Goal: Find specific page/section: Find specific page/section

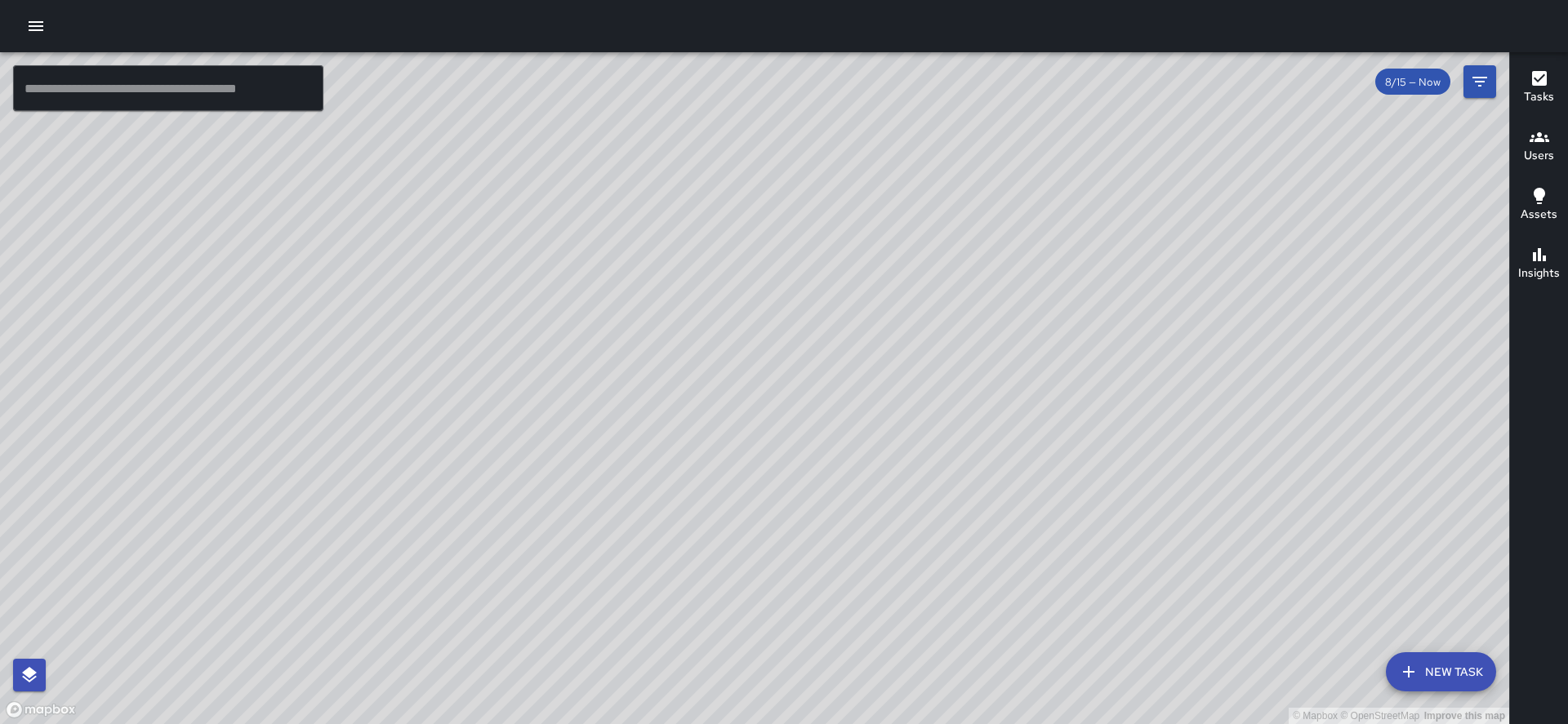
drag, startPoint x: 762, startPoint y: 313, endPoint x: 752, endPoint y: 292, distance: 23.3
click at [752, 292] on div "© Mapbox © OpenStreetMap Improve this map" at bounding box center [754, 388] width 1509 height 672
click at [1481, 75] on icon "Filters" at bounding box center [1480, 82] width 20 height 19
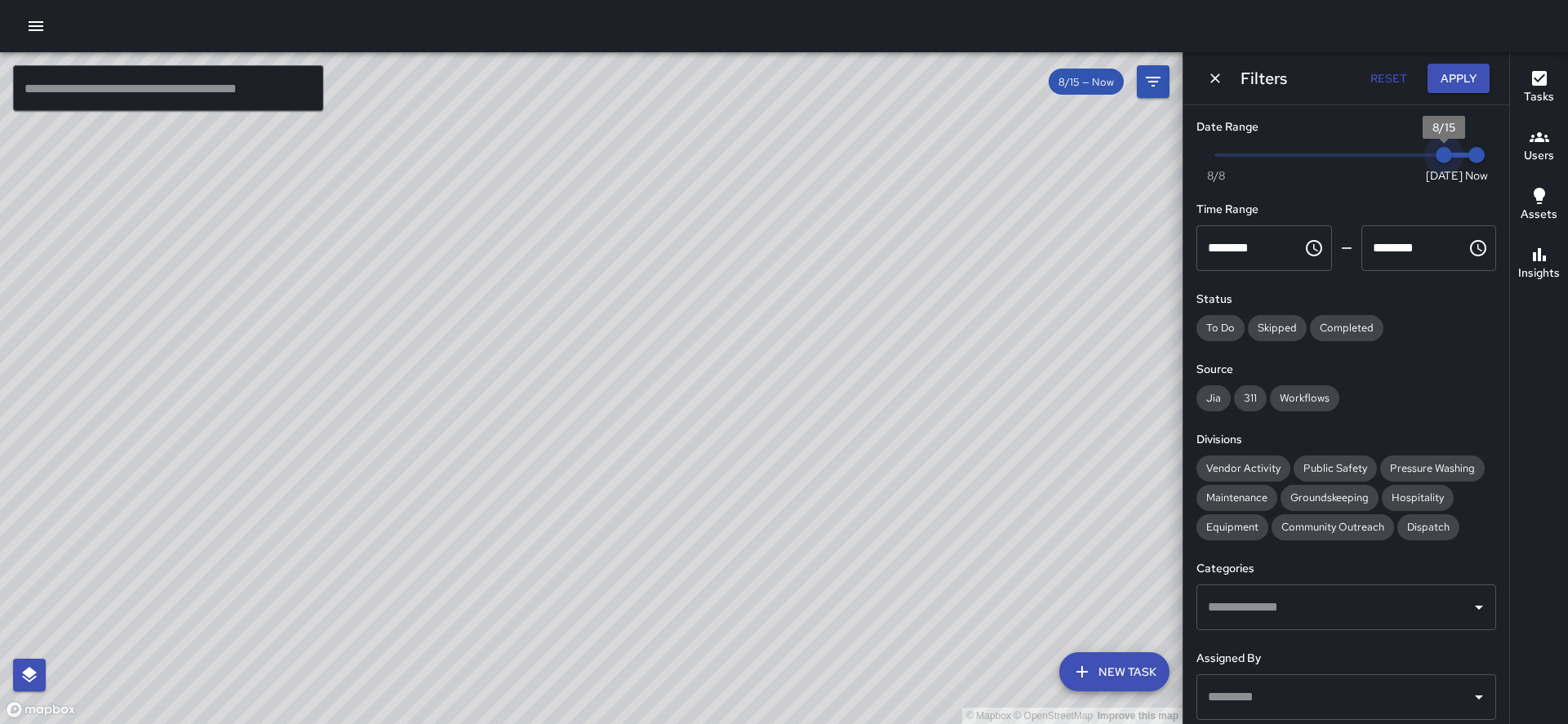
type input "*"
drag, startPoint x: 1440, startPoint y: 155, endPoint x: 1424, endPoint y: 157, distance: 16.1
click at [1420, 157] on span "8/14" at bounding box center [1411, 155] width 16 height 16
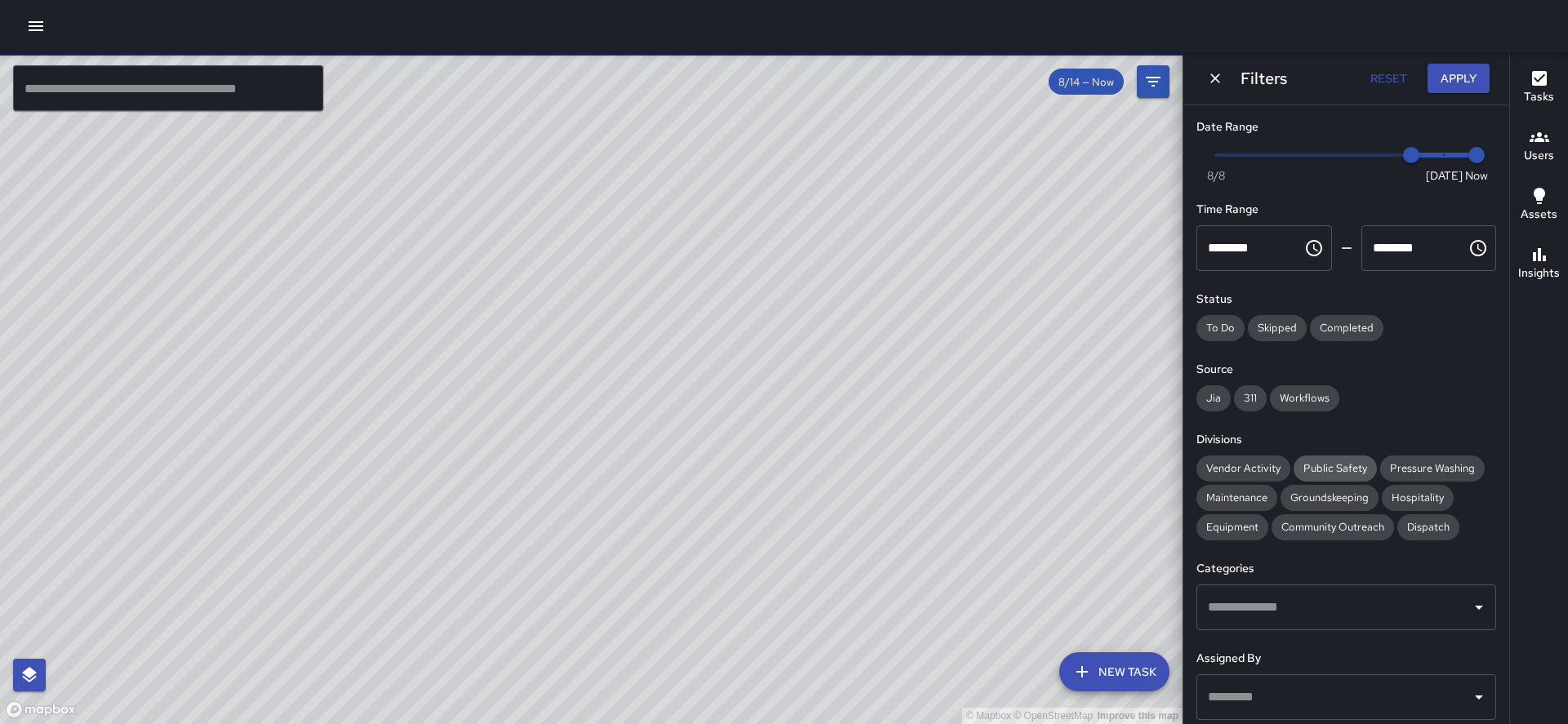
click at [1294, 462] on span "Public Safety" at bounding box center [1336, 469] width 83 height 14
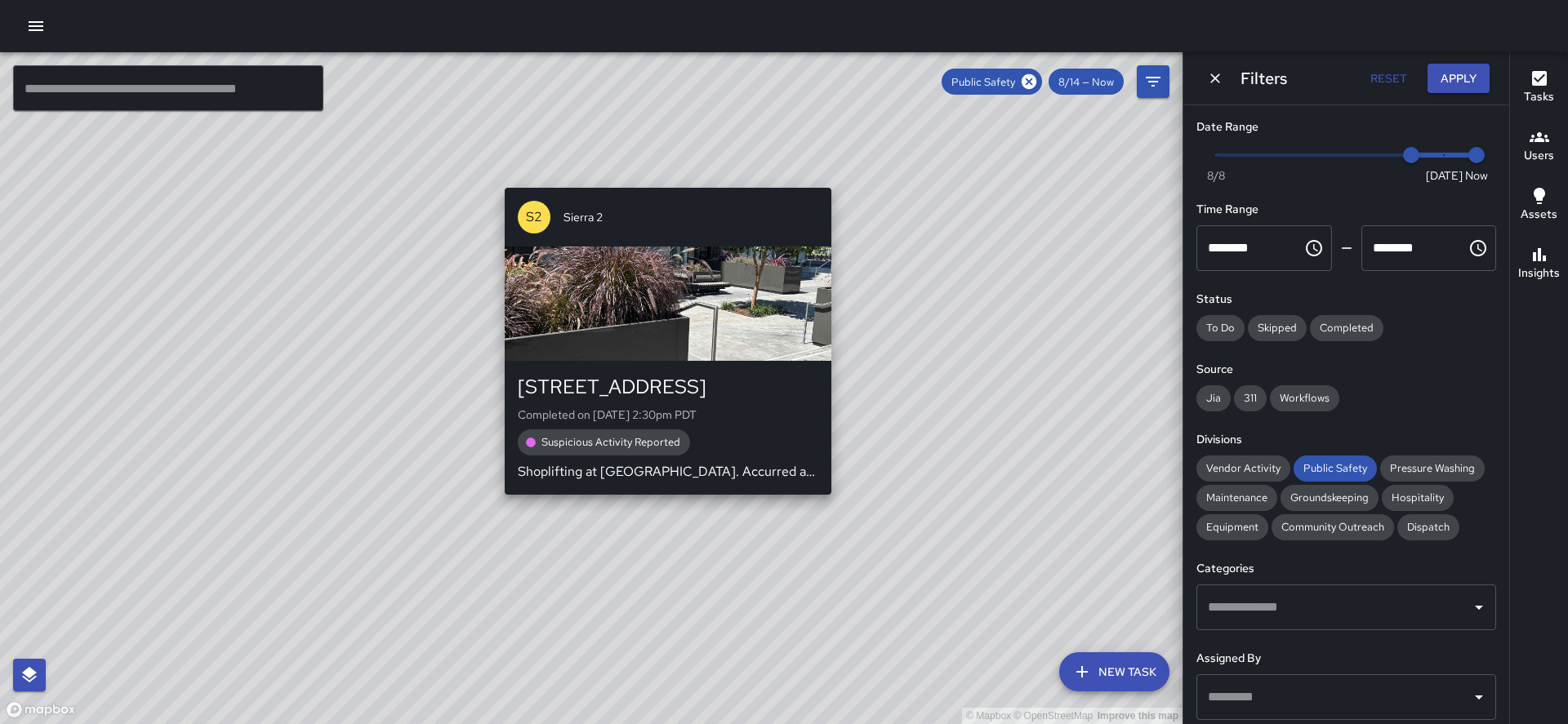
click at [502, 492] on div "© Mapbox © OpenStreetMap Improve this map S2 Sierra 2 1245 Broadway Completed o…" at bounding box center [591, 388] width 1182 height 672
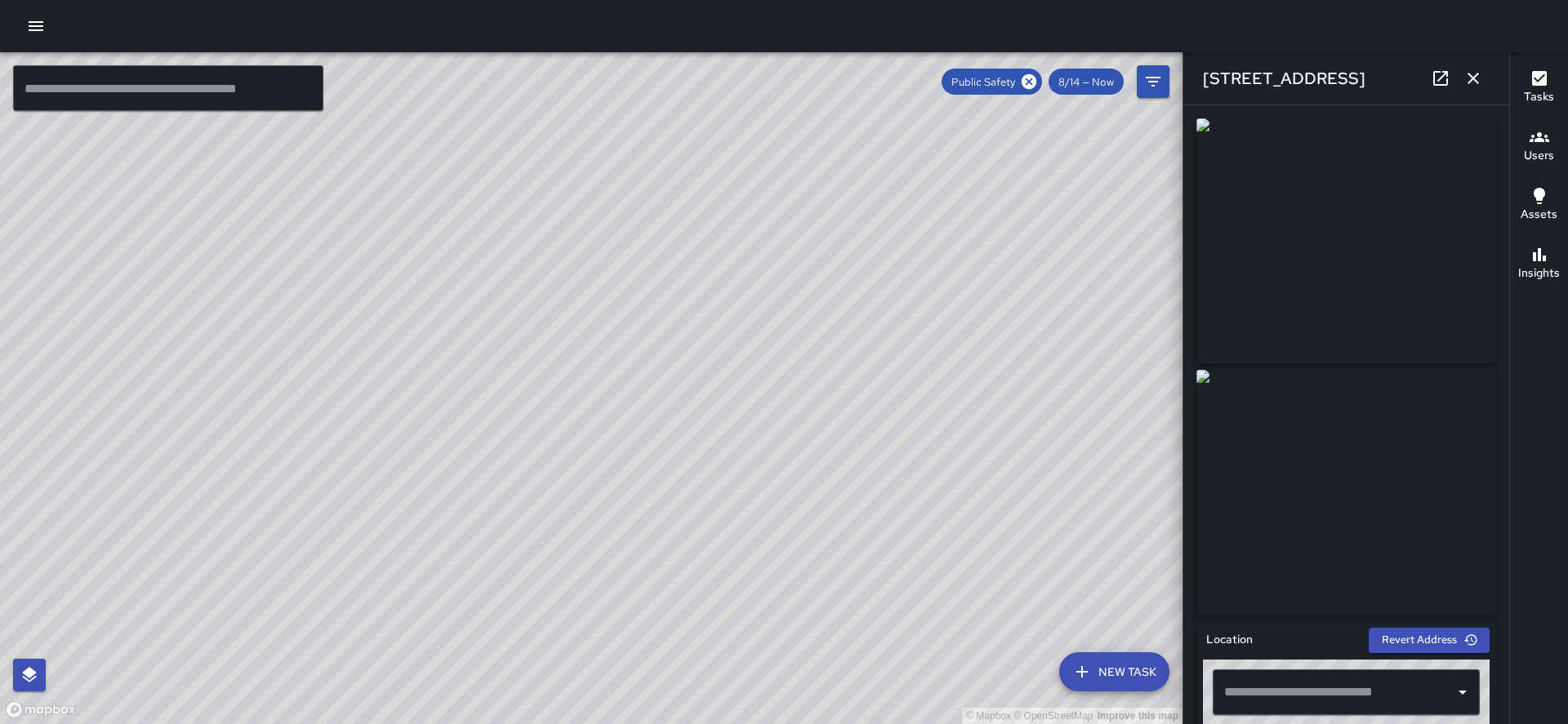
type input "**********"
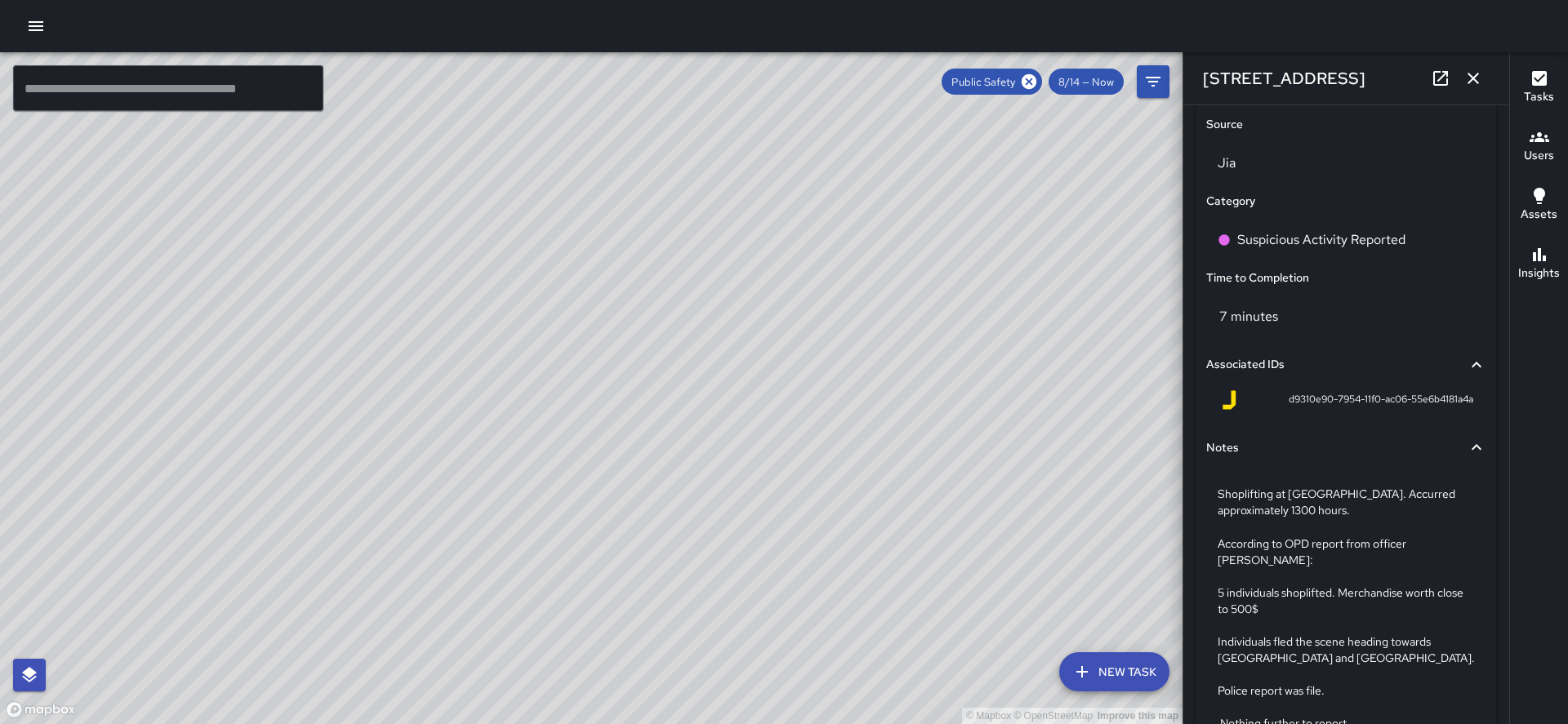
drag, startPoint x: 1044, startPoint y: 547, endPoint x: 971, endPoint y: 426, distance: 141.3
click at [962, 416] on div "© Mapbox © OpenStreetMap Improve this map" at bounding box center [591, 388] width 1182 height 672
drag, startPoint x: 1012, startPoint y: 447, endPoint x: 946, endPoint y: 283, distance: 176.8
click at [946, 283] on div "© Mapbox © OpenStreetMap Improve this map" at bounding box center [591, 388] width 1182 height 672
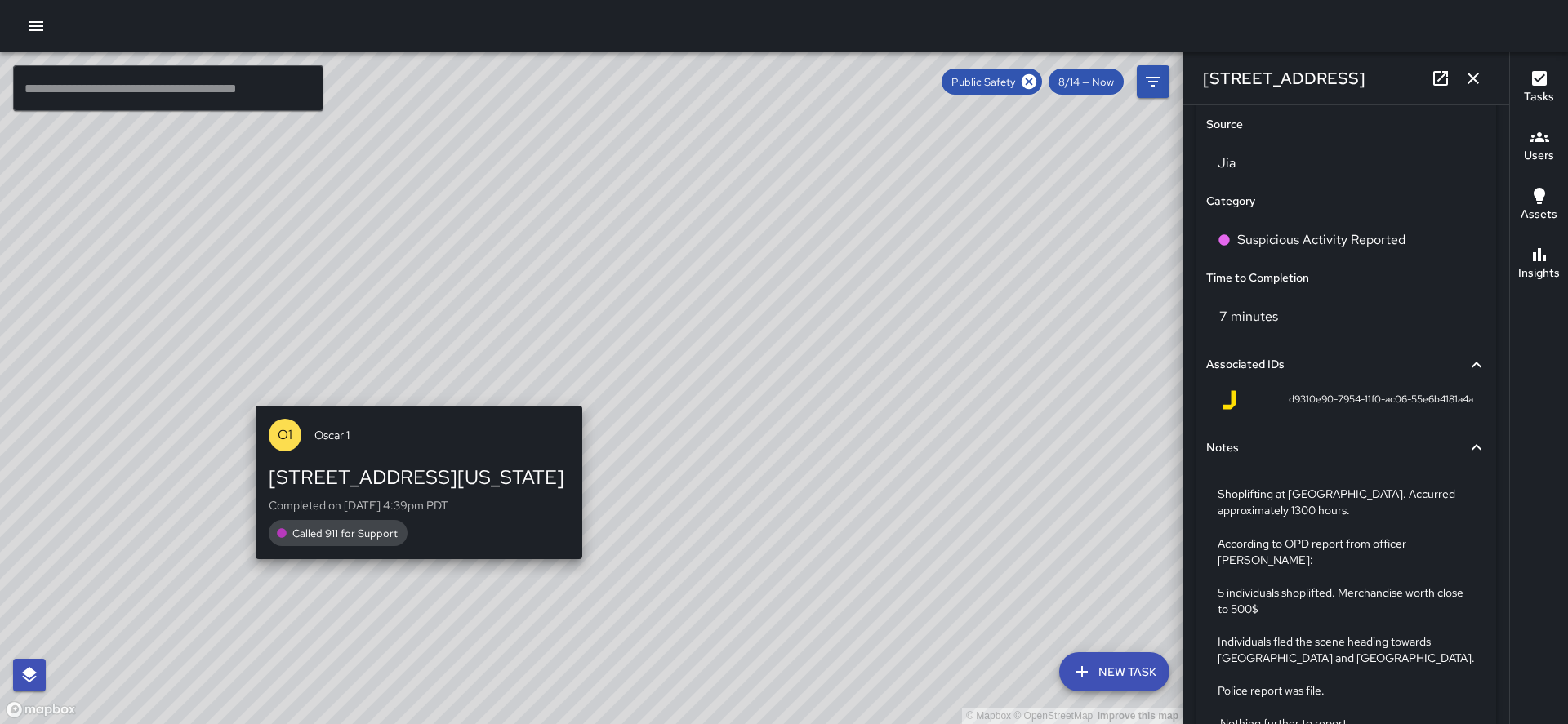
click at [410, 572] on div "© Mapbox © OpenStreetMap Improve this map O1 Oscar [GEOGRAPHIC_DATA][STREET_ADD…" at bounding box center [591, 388] width 1182 height 672
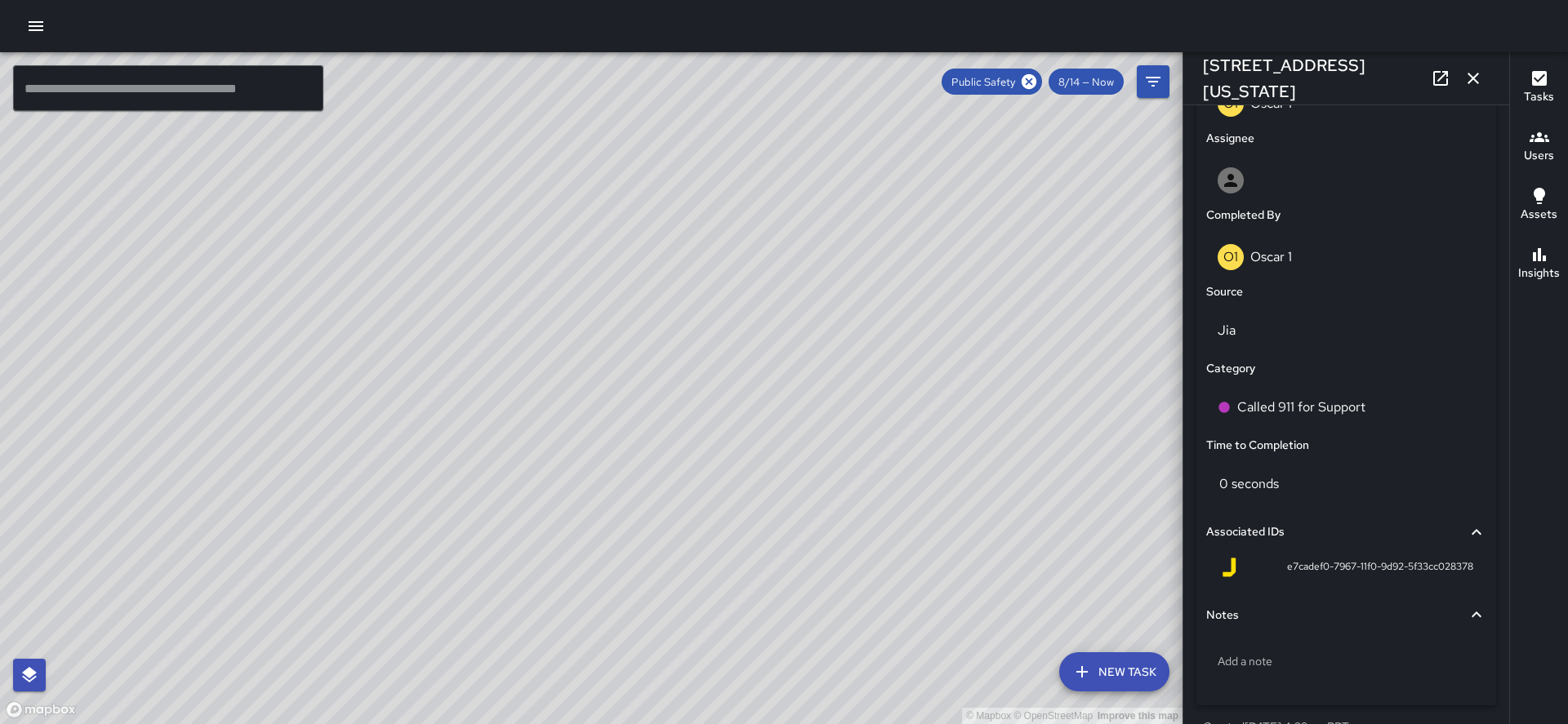
scroll to position [911, 0]
drag, startPoint x: 796, startPoint y: 276, endPoint x: 668, endPoint y: 500, distance: 258.0
click at [651, 528] on div "© Mapbox © OpenStreetMap Improve this map" at bounding box center [591, 388] width 1182 height 672
drag, startPoint x: 699, startPoint y: 471, endPoint x: 522, endPoint y: 553, distance: 195.1
click at [457, 609] on div "© Mapbox © OpenStreetMap Improve this map" at bounding box center [591, 388] width 1182 height 672
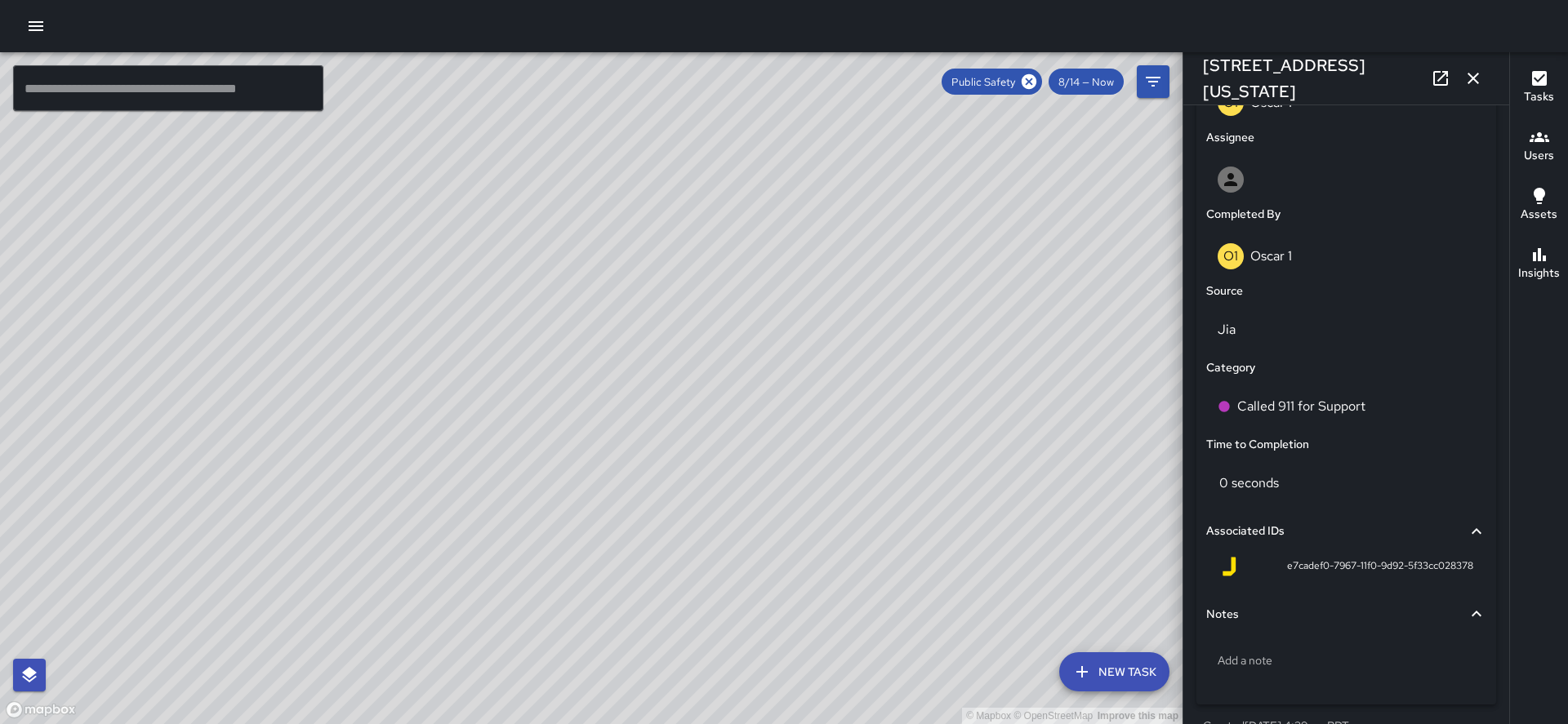
drag, startPoint x: 675, startPoint y: 257, endPoint x: 529, endPoint y: 594, distance: 367.3
click at [529, 595] on div "© Mapbox © OpenStreetMap Improve this map" at bounding box center [591, 388] width 1182 height 672
drag, startPoint x: 494, startPoint y: 494, endPoint x: 515, endPoint y: 392, distance: 104.1
click at [515, 392] on div "© Mapbox © OpenStreetMap Improve this map" at bounding box center [591, 388] width 1182 height 672
drag, startPoint x: 579, startPoint y: 423, endPoint x: 452, endPoint y: 648, distance: 258.4
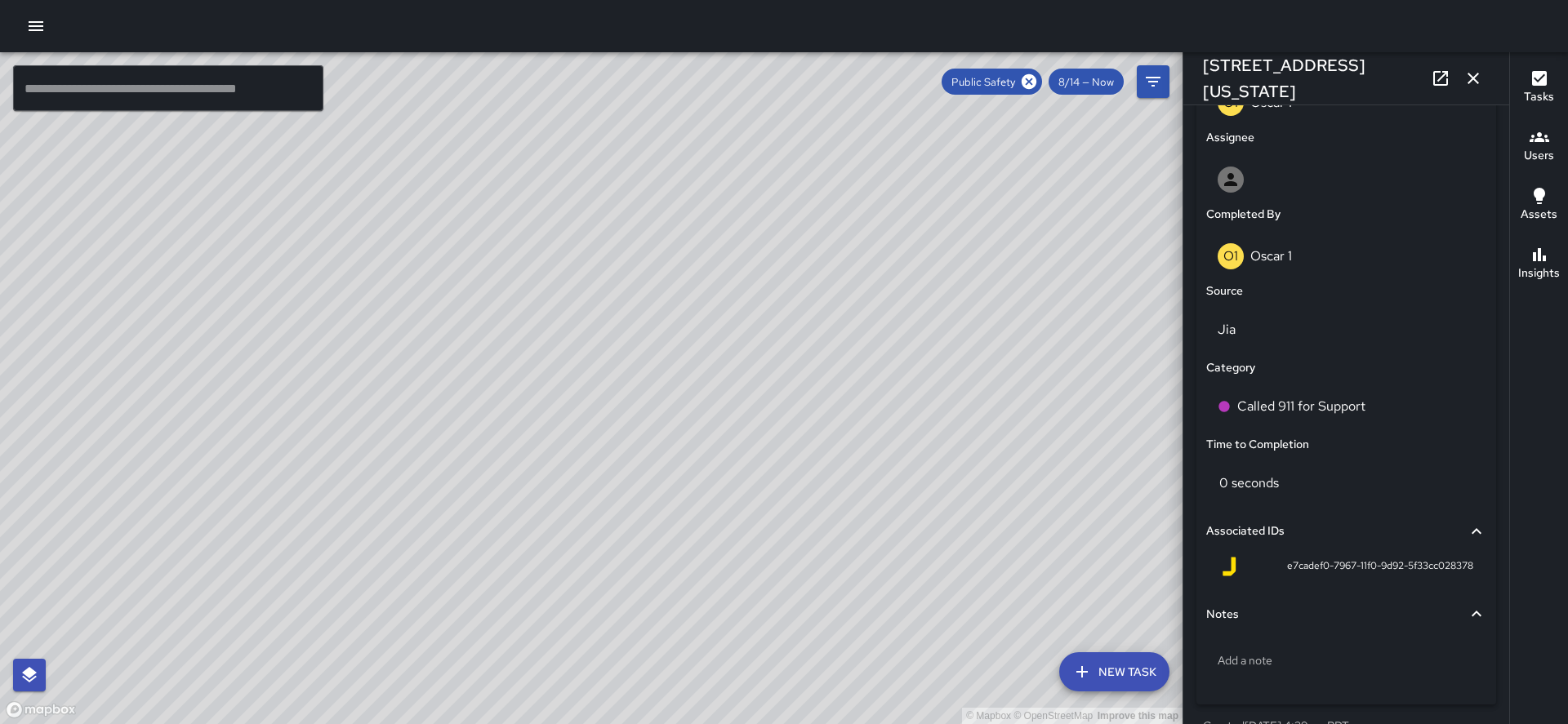
click at [446, 666] on div "© Mapbox © OpenStreetMap Improve this map" at bounding box center [591, 388] width 1182 height 672
drag, startPoint x: 655, startPoint y: 331, endPoint x: 753, endPoint y: 169, distance: 189.3
click at [753, 169] on div "© Mapbox © OpenStreetMap Improve this map" at bounding box center [591, 388] width 1182 height 672
drag, startPoint x: 493, startPoint y: 606, endPoint x: 575, endPoint y: 386, distance: 234.8
click at [575, 386] on div "© Mapbox © OpenStreetMap Improve this map" at bounding box center [591, 388] width 1182 height 672
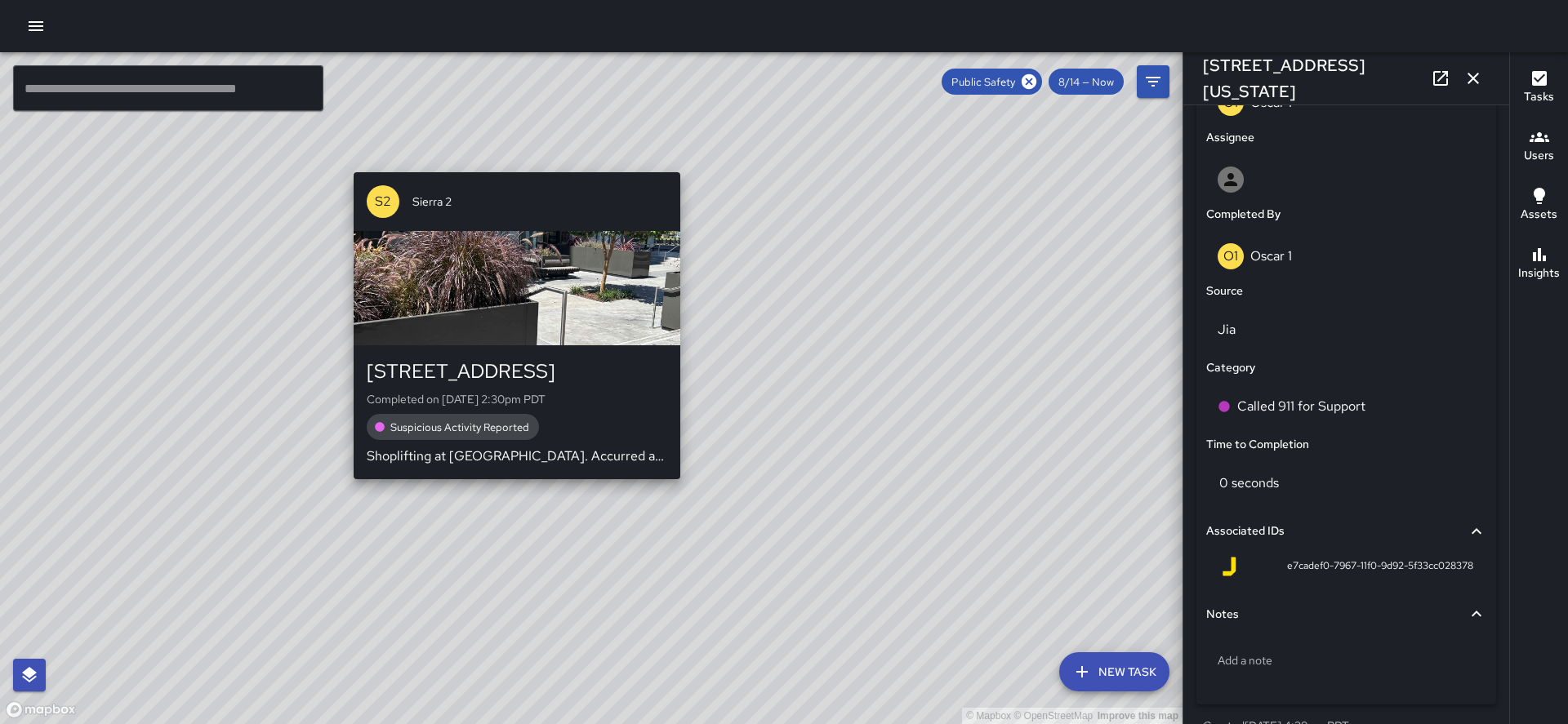
click at [514, 479] on div "© Mapbox © OpenStreetMap Improve this map S2 Sierra 2 1245 Broadway Completed o…" at bounding box center [591, 388] width 1182 height 672
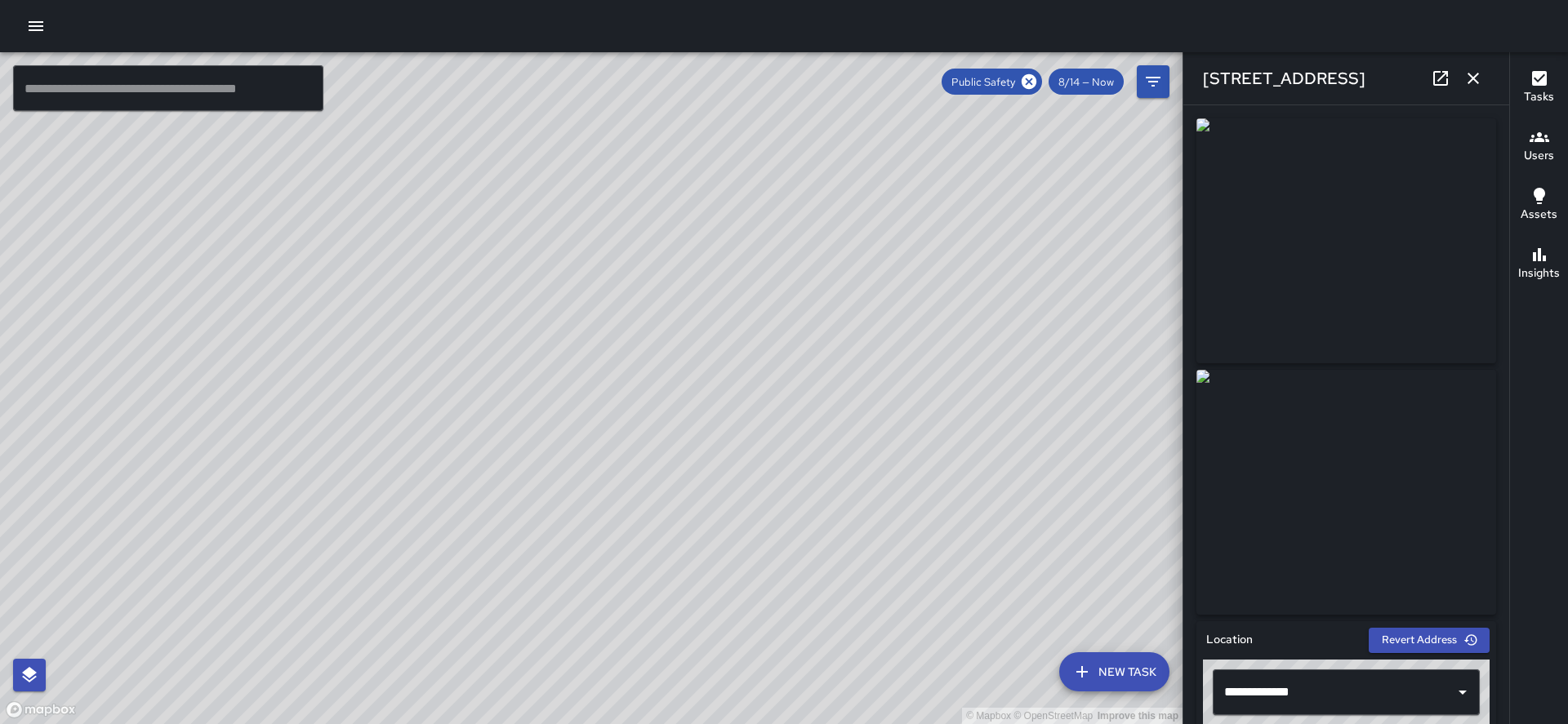
scroll to position [0, 0]
drag, startPoint x: 963, startPoint y: 273, endPoint x: 955, endPoint y: 245, distance: 29.1
click at [967, 261] on div "© Mapbox © OpenStreetMap Improve this map" at bounding box center [591, 388] width 1182 height 672
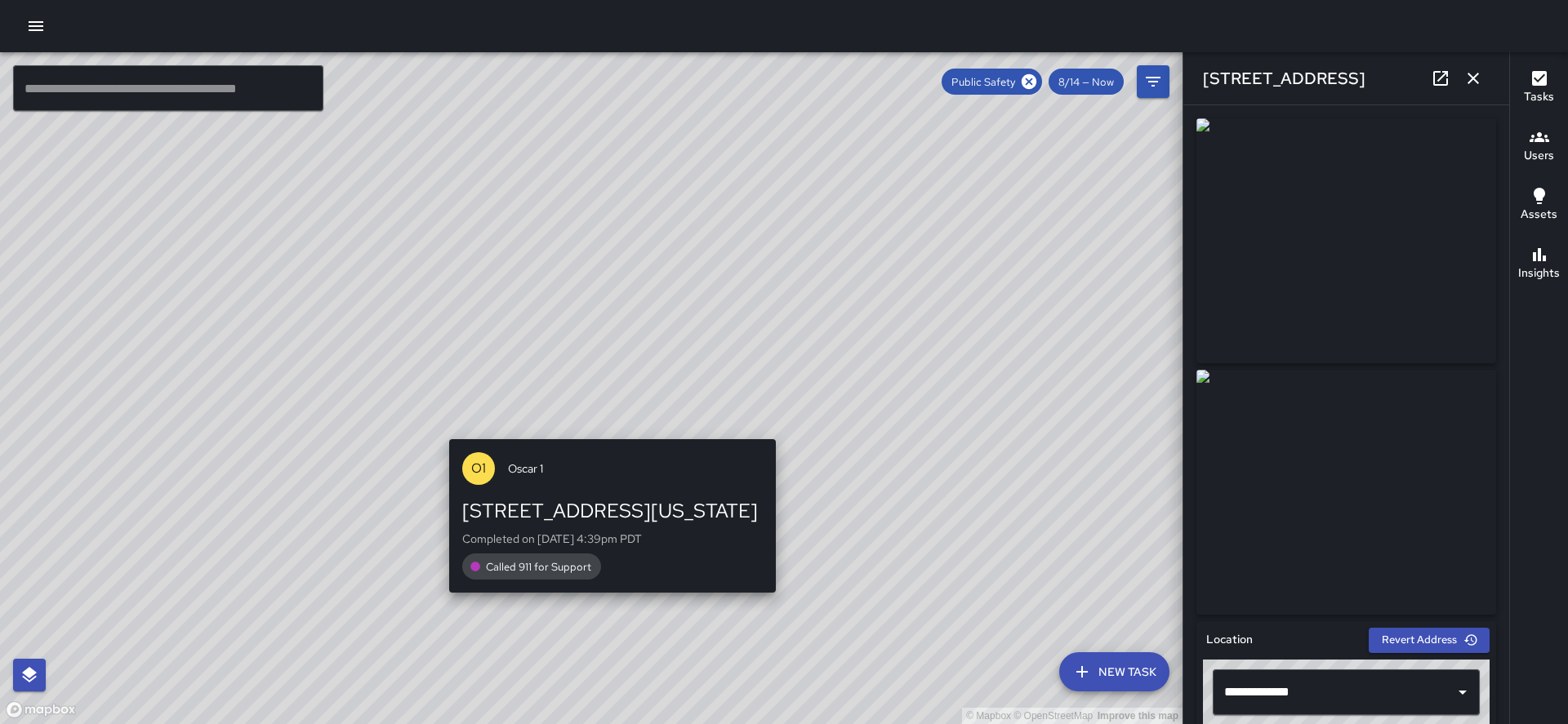
click at [607, 604] on div "© Mapbox © OpenStreetMap Improve this map O1 Oscar [GEOGRAPHIC_DATA][STREET_ADD…" at bounding box center [591, 388] width 1182 height 672
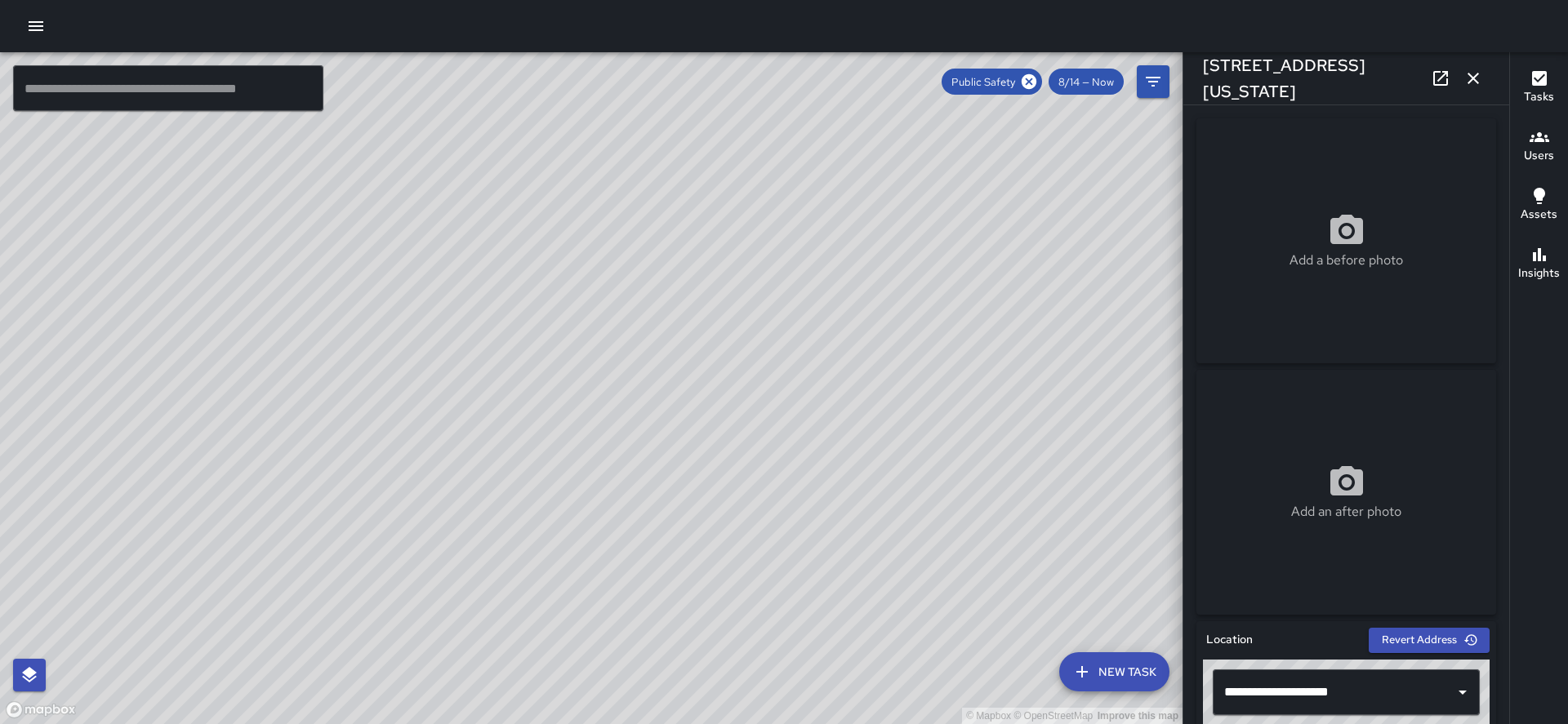
drag, startPoint x: 885, startPoint y: 381, endPoint x: 810, endPoint y: 503, distance: 143.2
click at [810, 503] on div "© Mapbox © OpenStreetMap Improve this map" at bounding box center [591, 388] width 1182 height 672
drag, startPoint x: 975, startPoint y: 175, endPoint x: 749, endPoint y: 482, distance: 381.2
click at [750, 482] on div "© Mapbox © OpenStreetMap Improve this map" at bounding box center [591, 388] width 1182 height 672
drag, startPoint x: 1004, startPoint y: 178, endPoint x: 827, endPoint y: 382, distance: 270.1
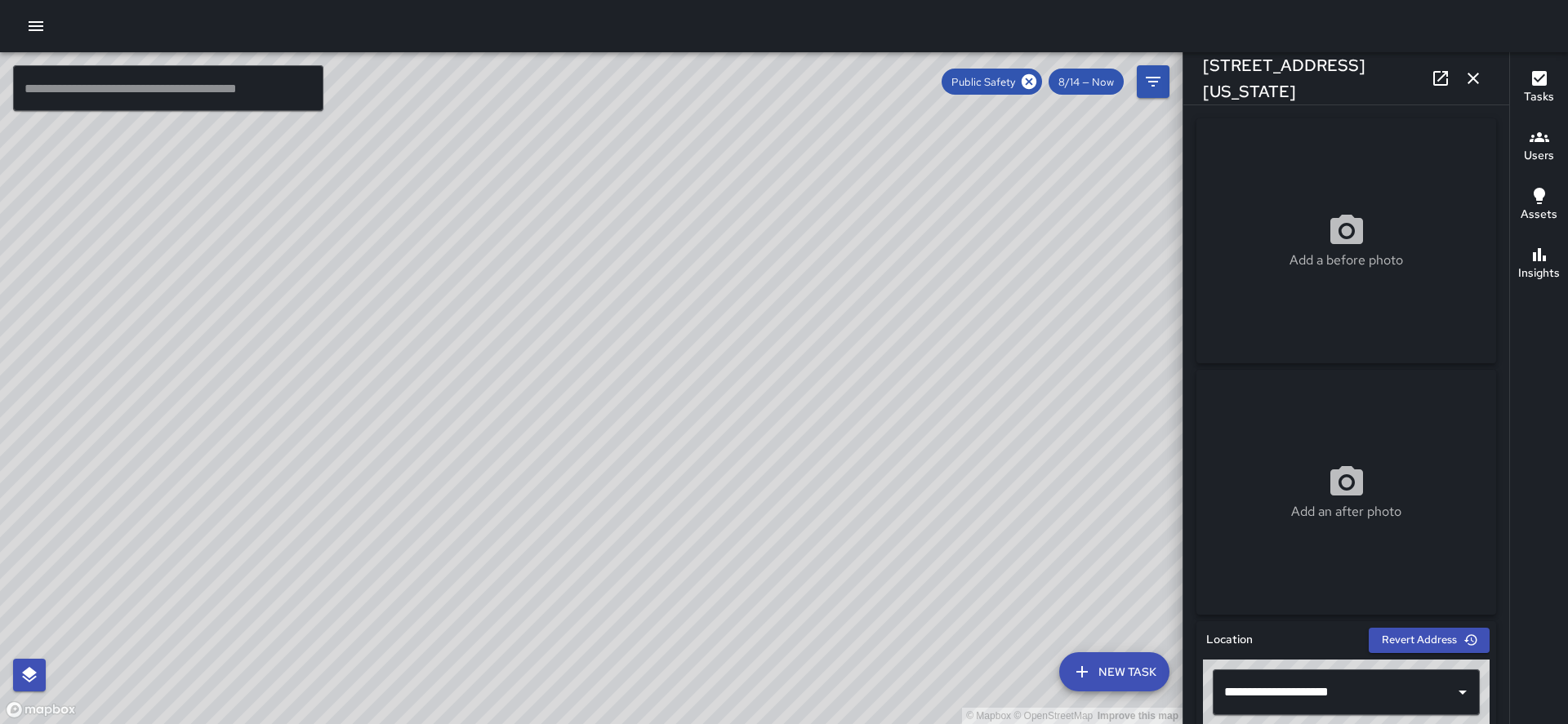
click at [831, 394] on div "© Mapbox © OpenStreetMap Improve this map" at bounding box center [591, 388] width 1182 height 672
drag, startPoint x: 822, startPoint y: 393, endPoint x: 692, endPoint y: 535, distance: 192.5
click at [692, 535] on div "© Mapbox © OpenStreetMap Improve this map" at bounding box center [591, 388] width 1182 height 672
click at [1035, 83] on icon at bounding box center [1029, 82] width 15 height 15
drag, startPoint x: 979, startPoint y: 401, endPoint x: 977, endPoint y: 389, distance: 12.2
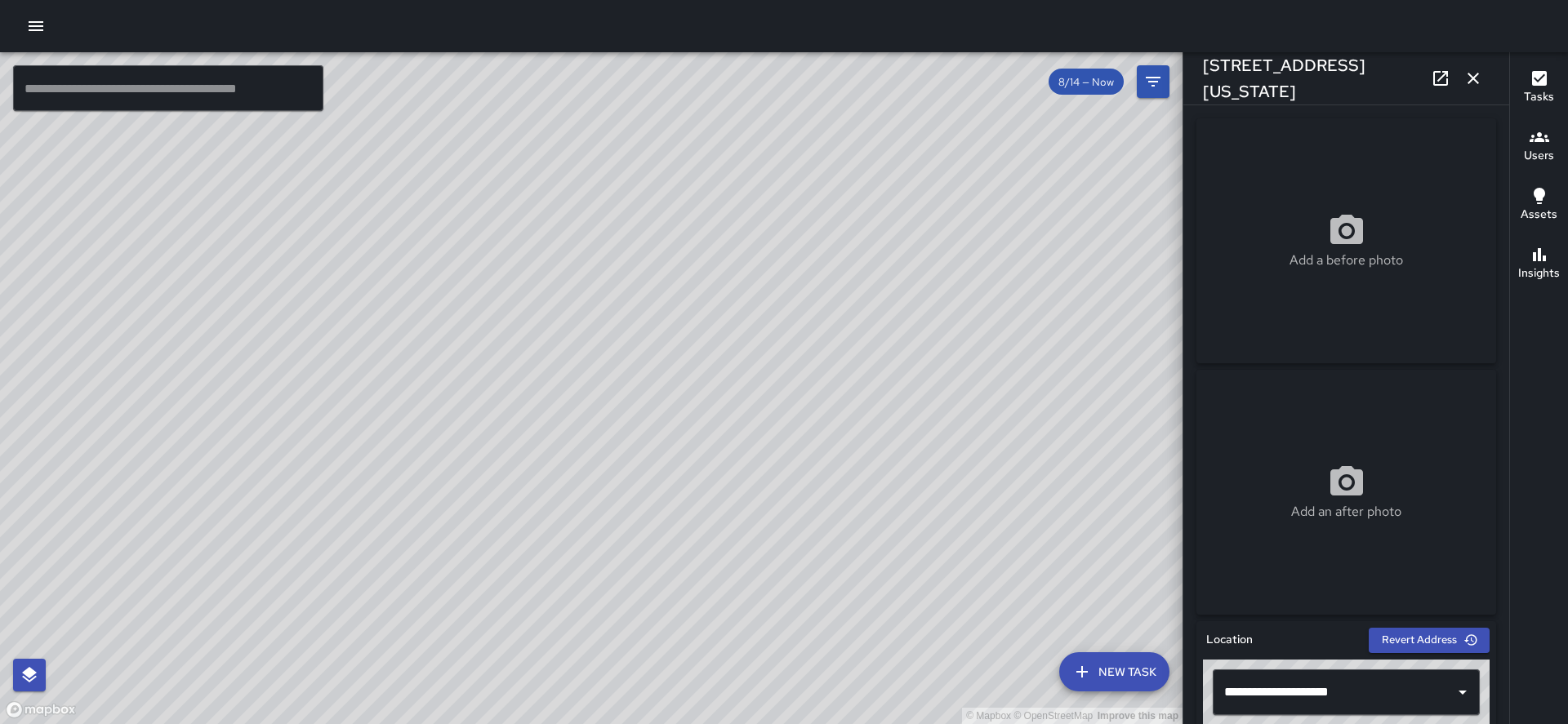
click at [979, 387] on div "© Mapbox © OpenStreetMap Improve this map" at bounding box center [591, 388] width 1182 height 672
click at [970, 396] on div "© Mapbox © OpenStreetMap Improve this map" at bounding box center [591, 388] width 1182 height 672
